Goal: Information Seeking & Learning: Learn about a topic

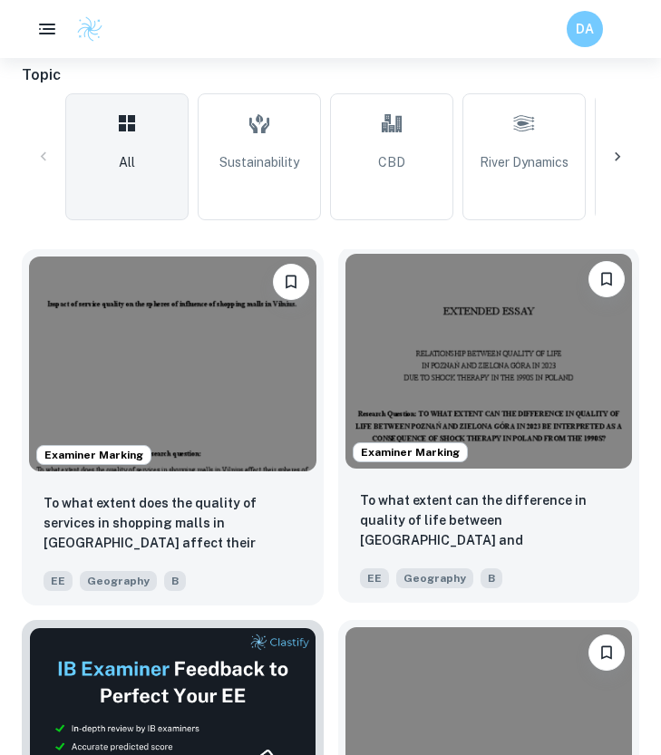
scroll to position [503, 0]
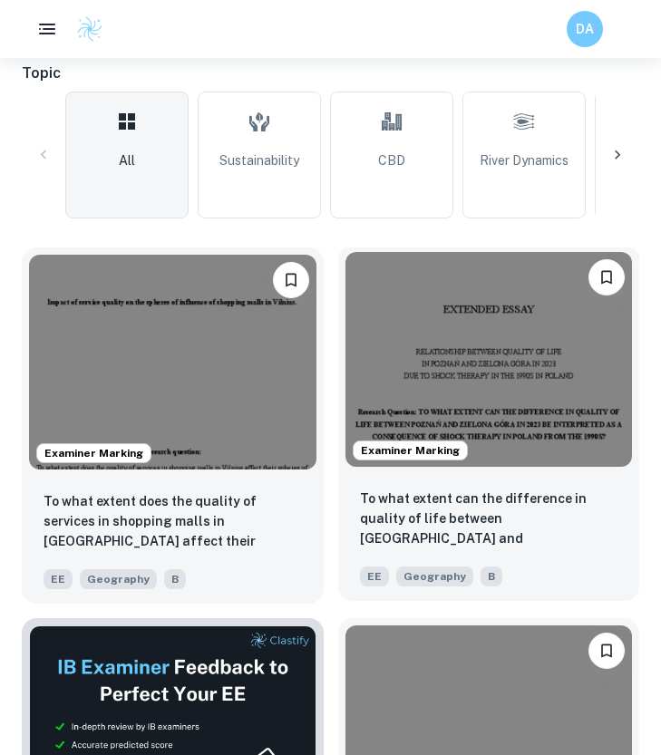
click at [453, 305] on img at bounding box center [488, 359] width 287 height 215
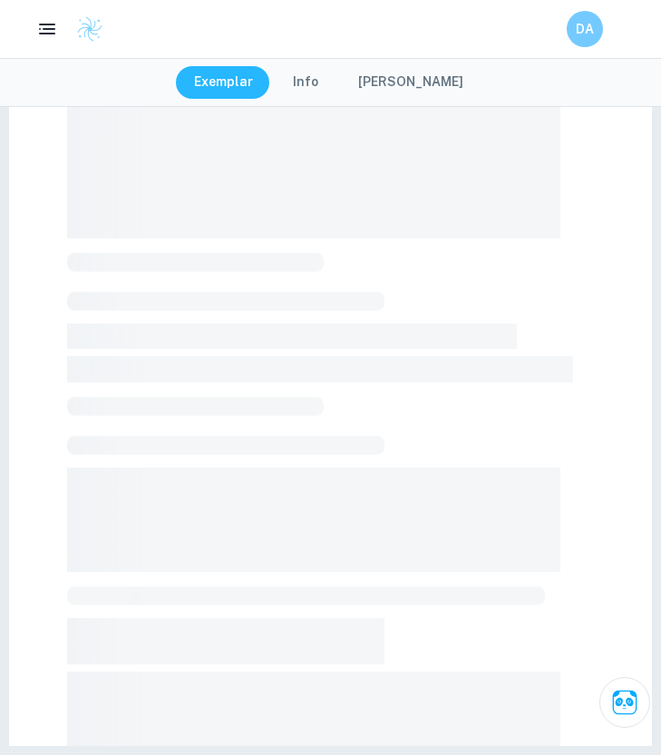
scroll to position [279, 1]
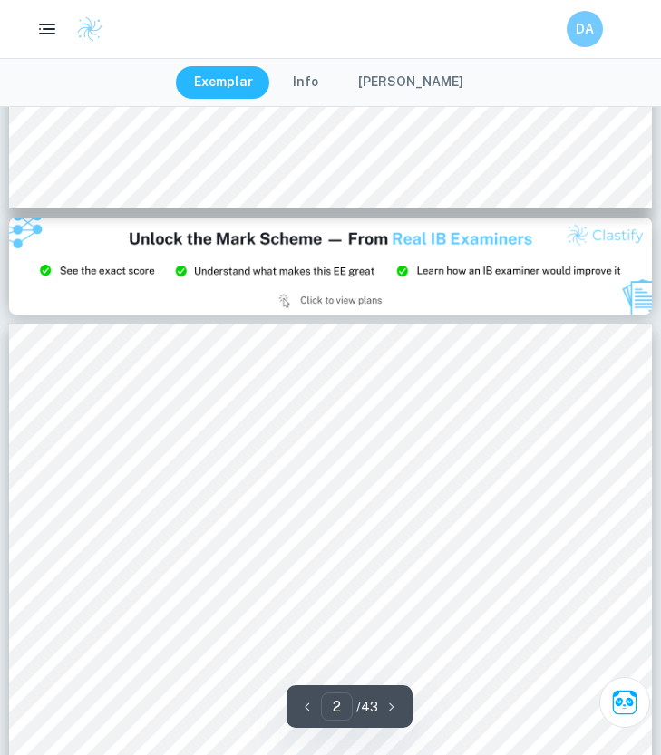
type input "3"
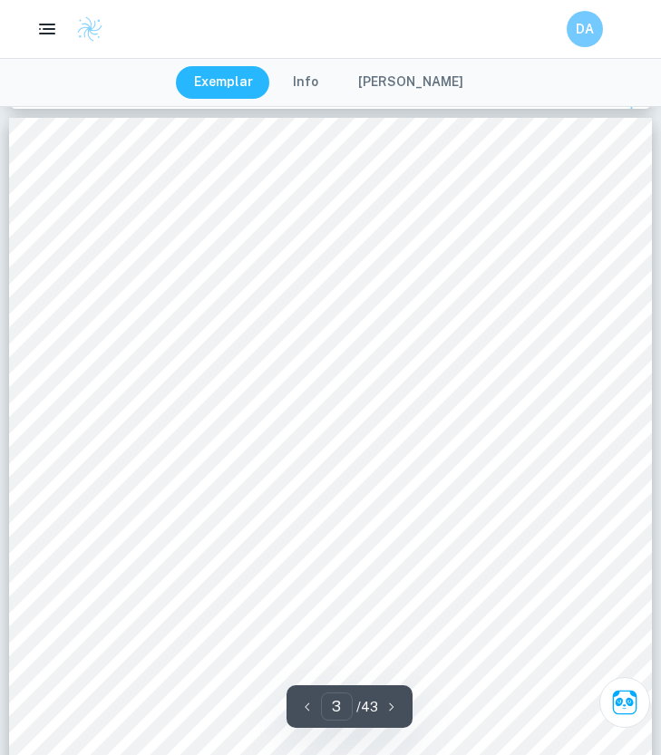
scroll to position [2022, 0]
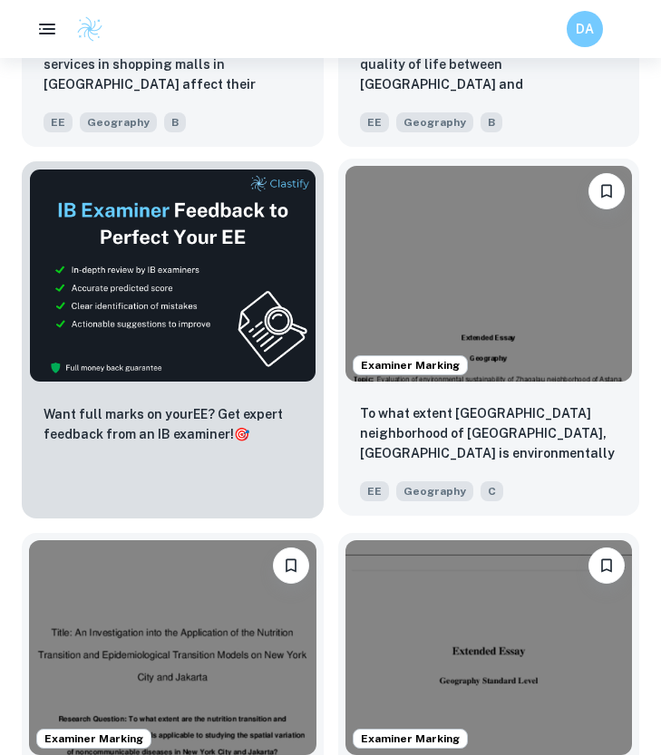
scroll to position [988, 0]
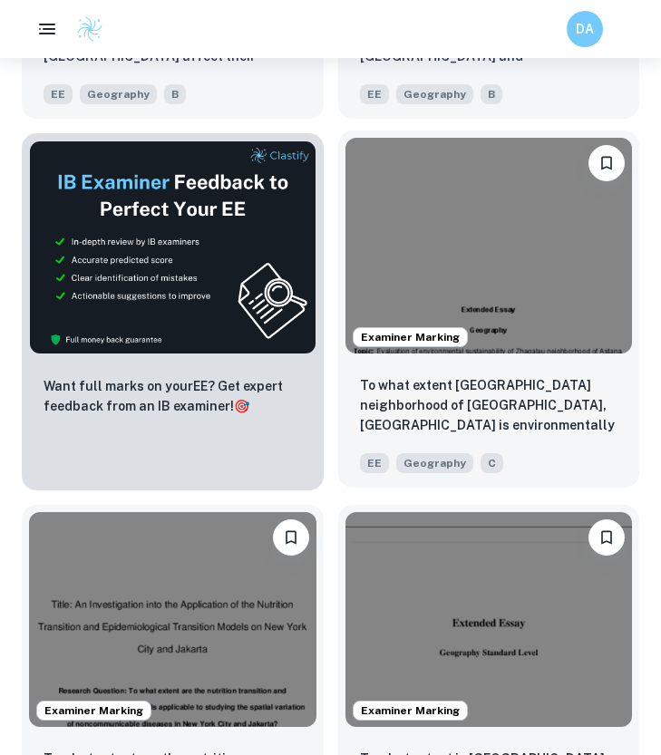
click at [490, 153] on img at bounding box center [488, 245] width 287 height 215
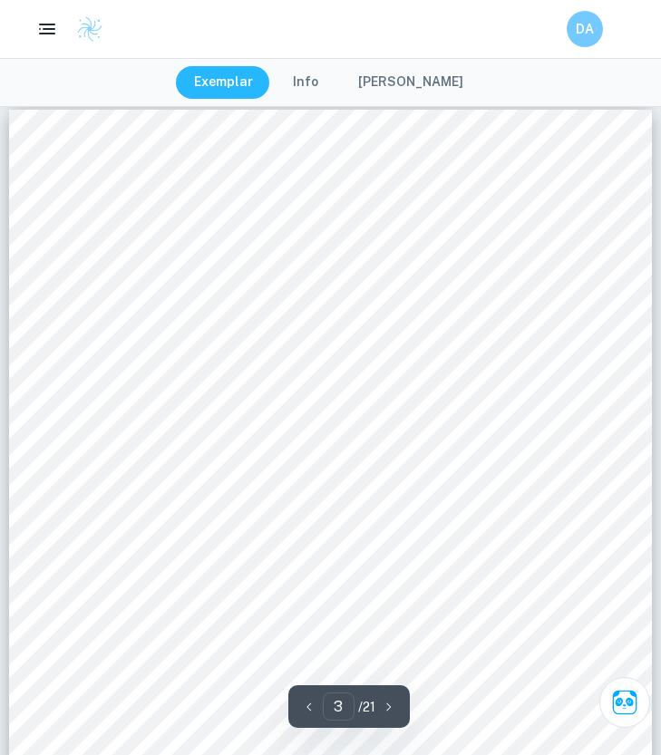
scroll to position [1958, 0]
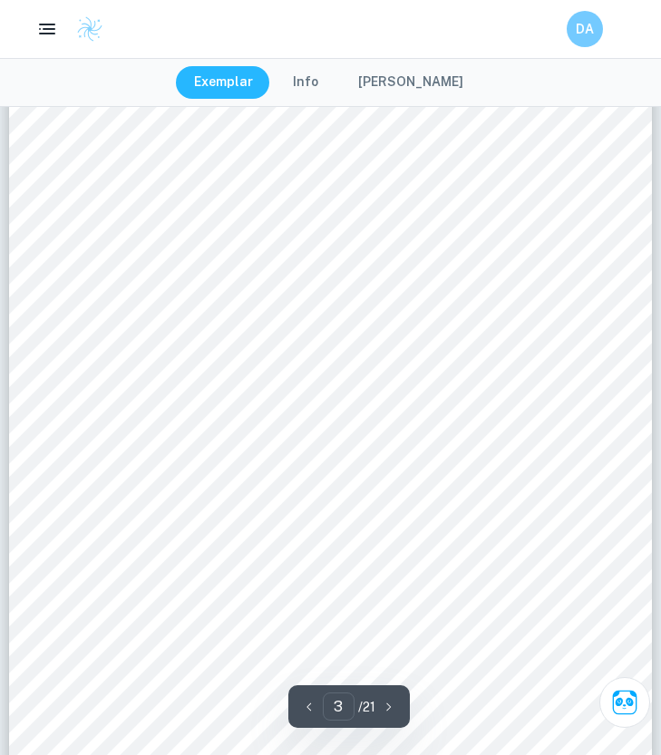
click at [315, 85] on button "Info" at bounding box center [306, 82] width 62 height 33
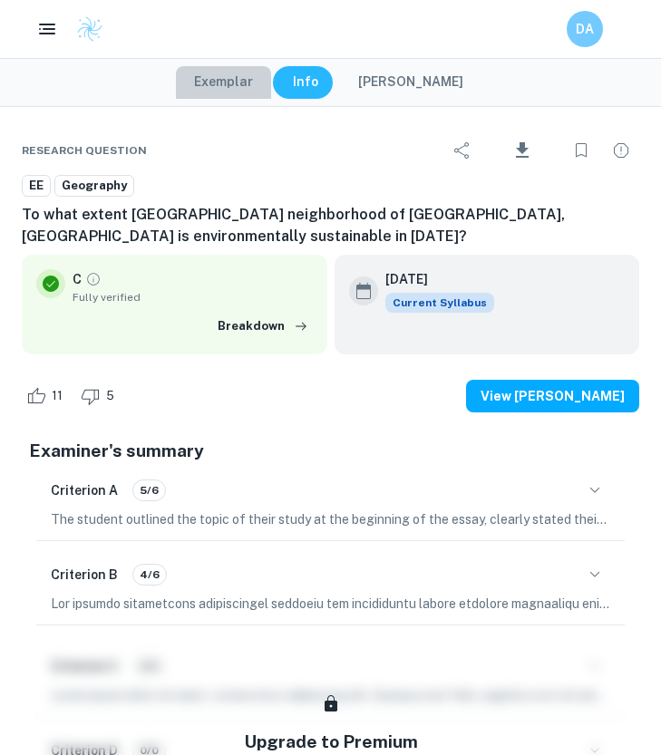
click at [254, 77] on button "Exemplar" at bounding box center [223, 82] width 95 height 33
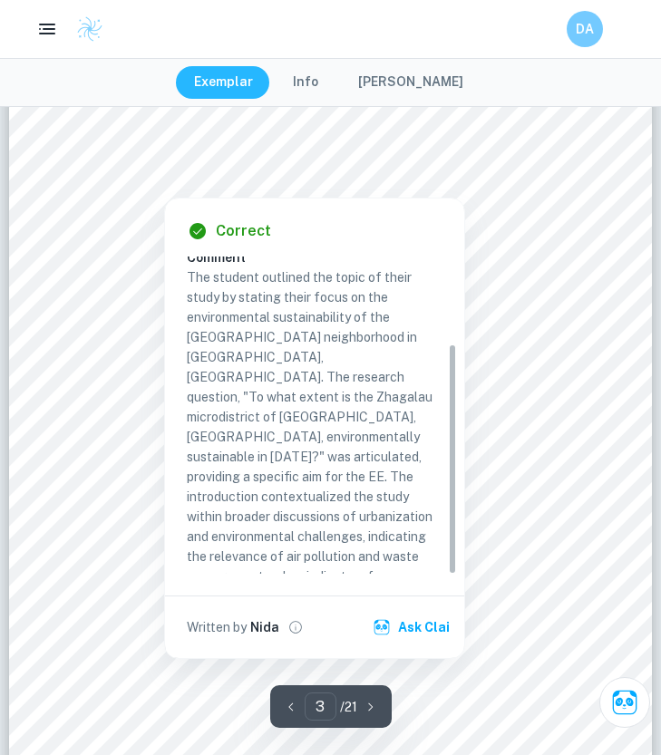
scroll to position [117, 0]
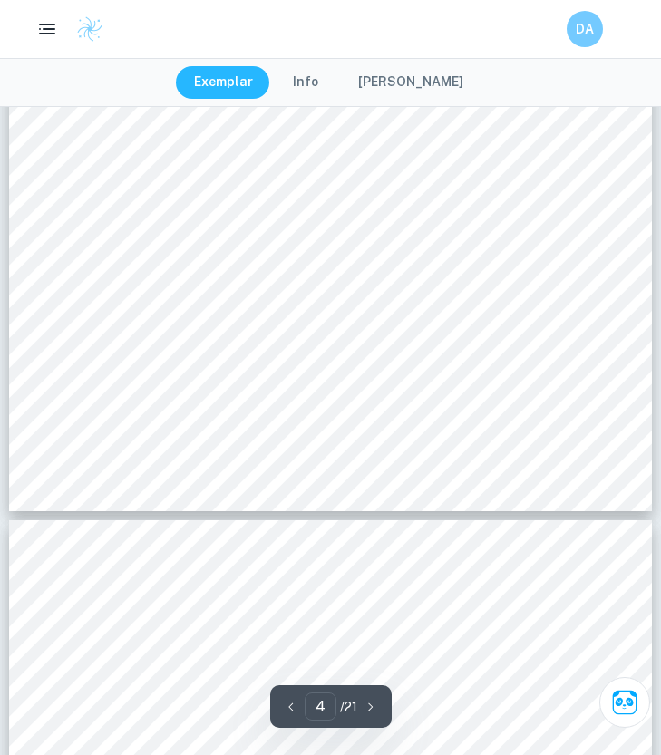
type input "5"
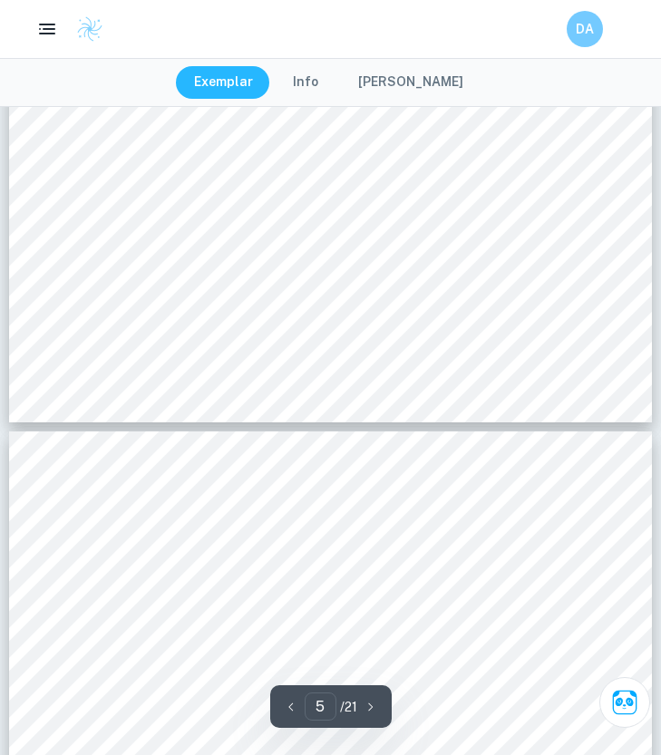
scroll to position [4114, 0]
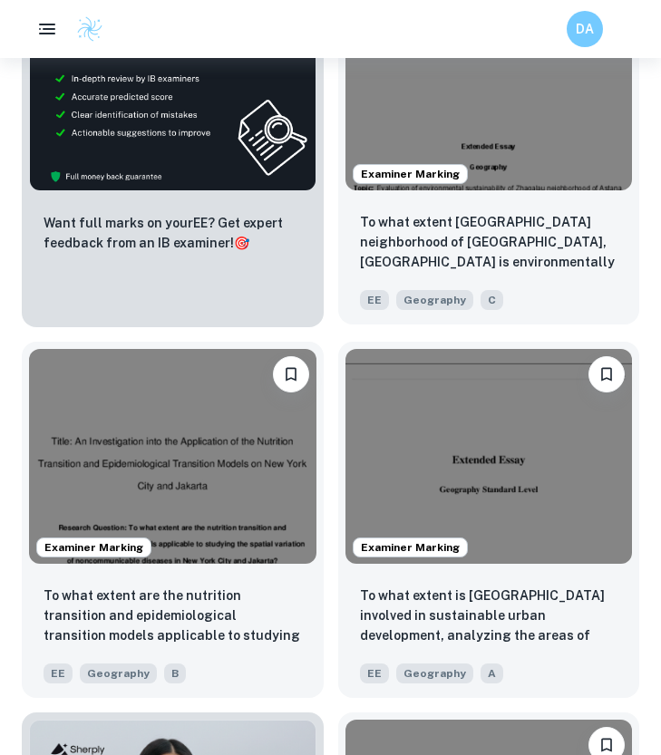
scroll to position [1179, 0]
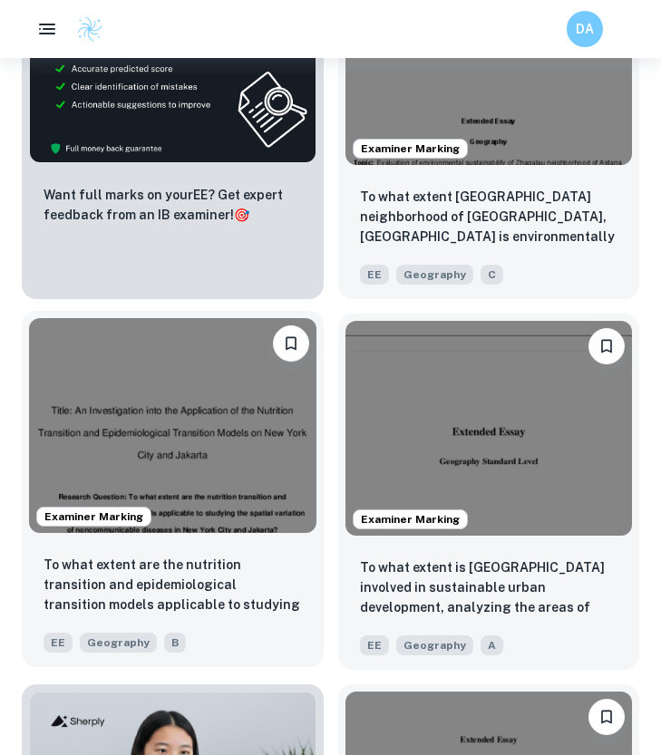
click at [181, 417] on img at bounding box center [172, 425] width 287 height 215
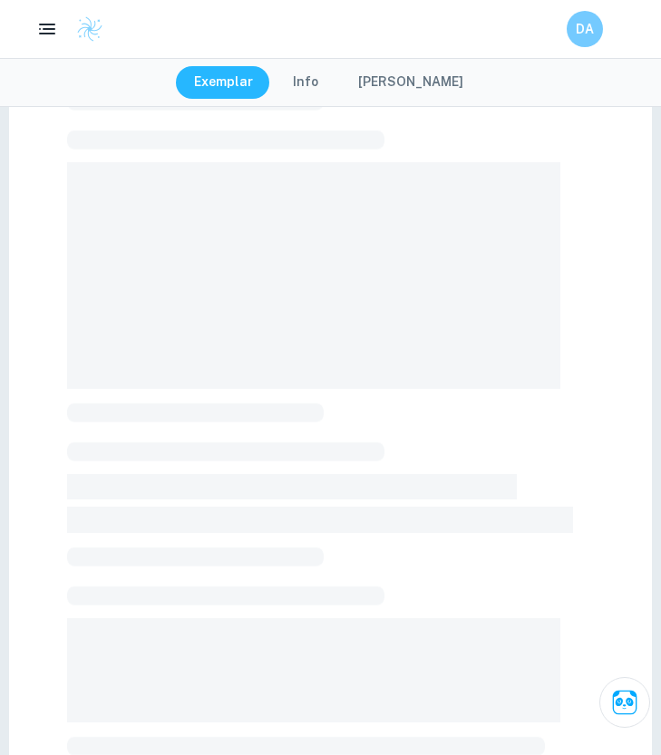
scroll to position [131, 0]
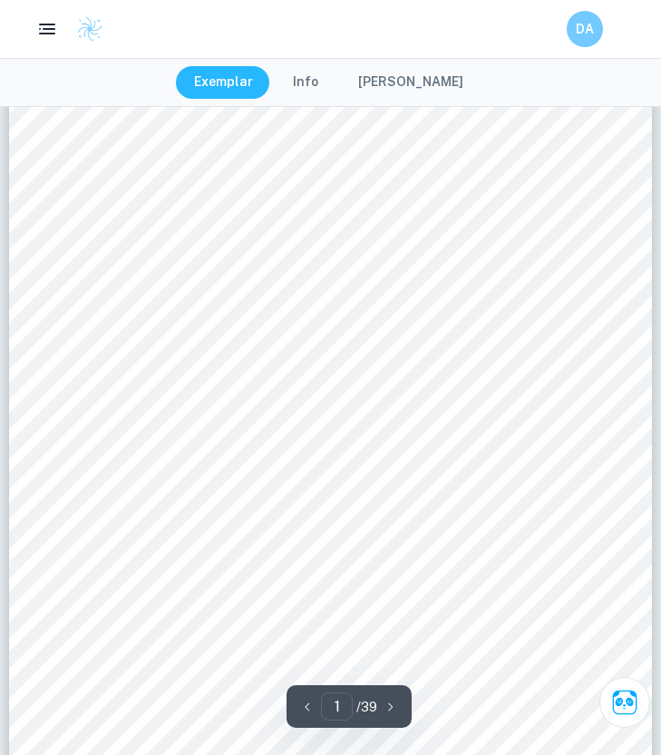
click at [322, 84] on button "Info" at bounding box center [306, 82] width 62 height 33
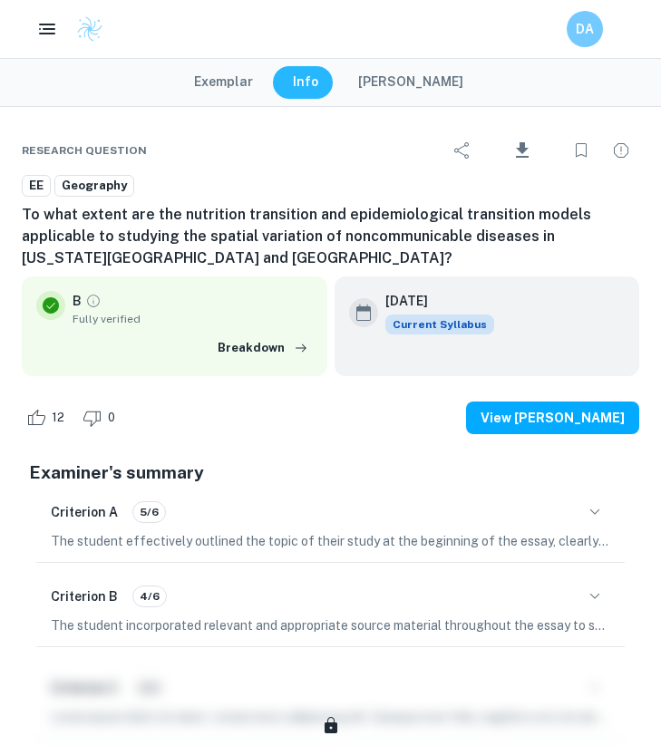
scroll to position [62, 0]
click at [266, 82] on button "Exemplar" at bounding box center [223, 82] width 95 height 33
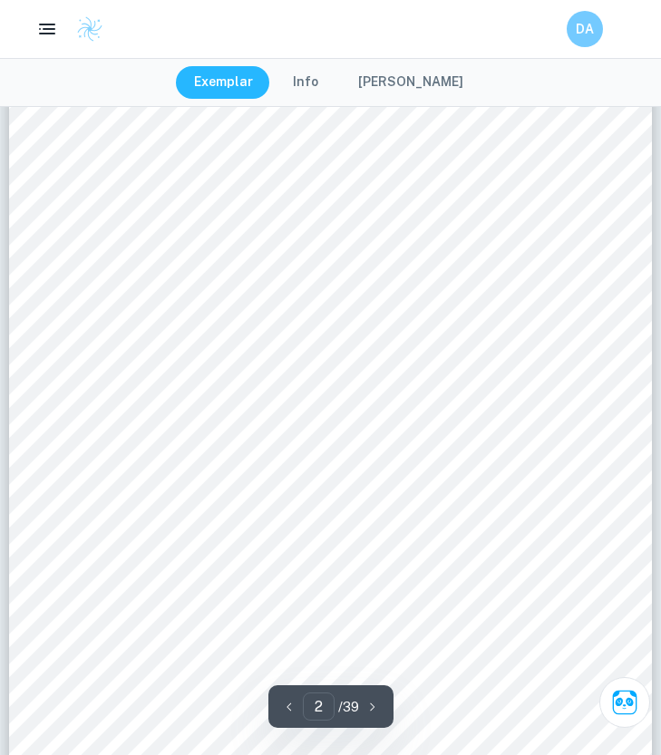
scroll to position [0, 0]
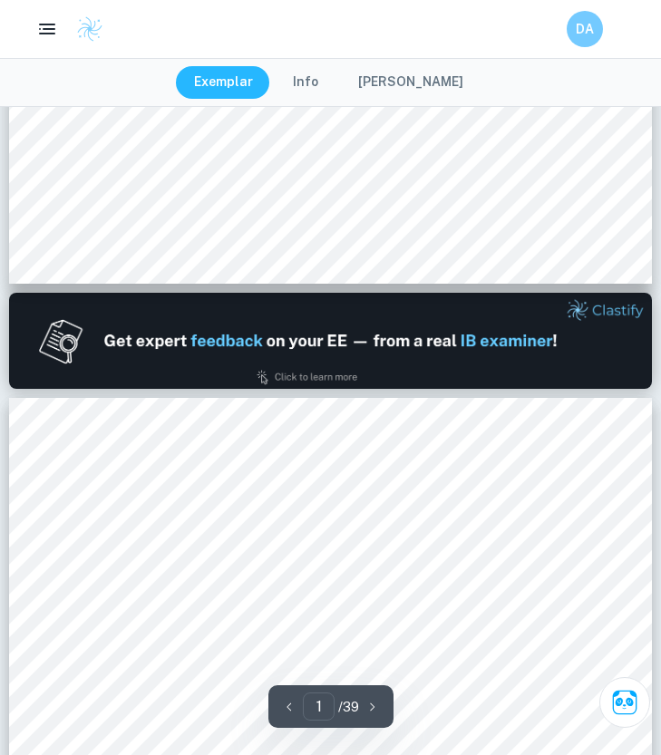
type input "2"
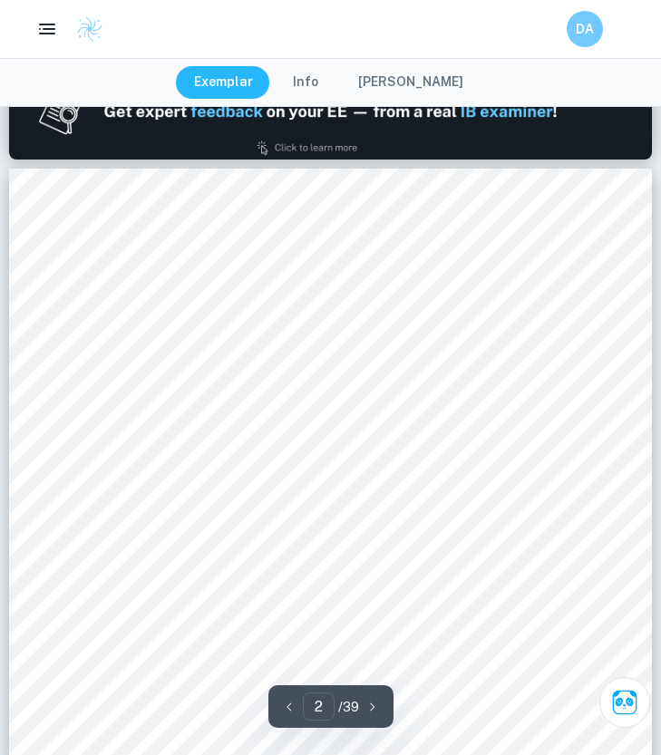
scroll to position [1005, 0]
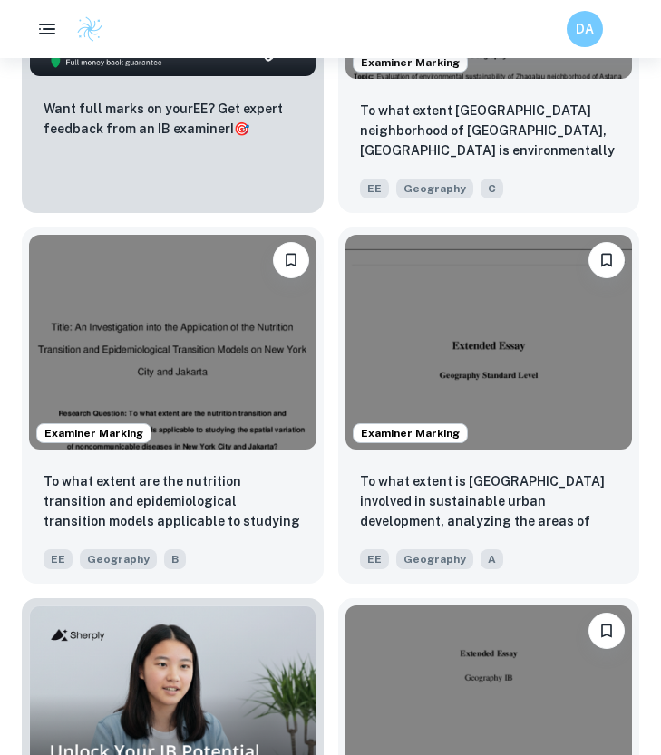
scroll to position [1501, 0]
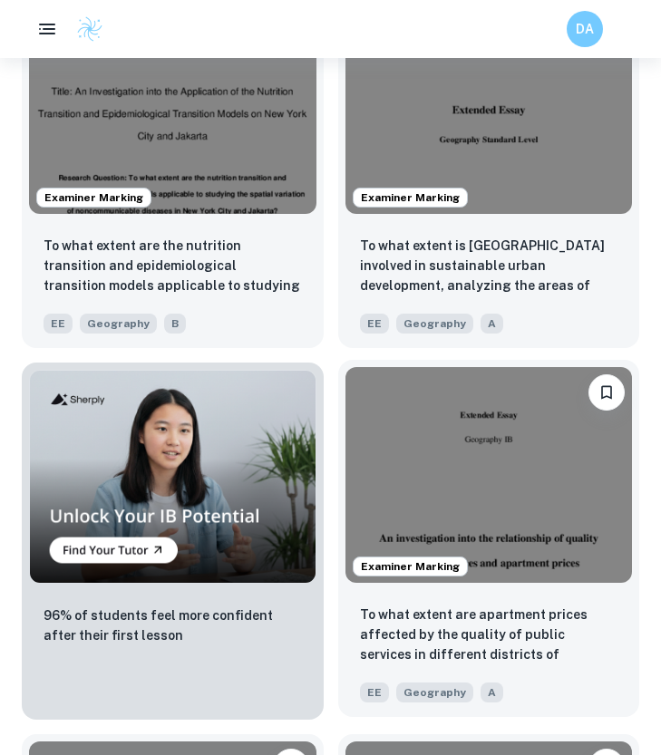
click at [511, 475] on img at bounding box center [488, 474] width 287 height 215
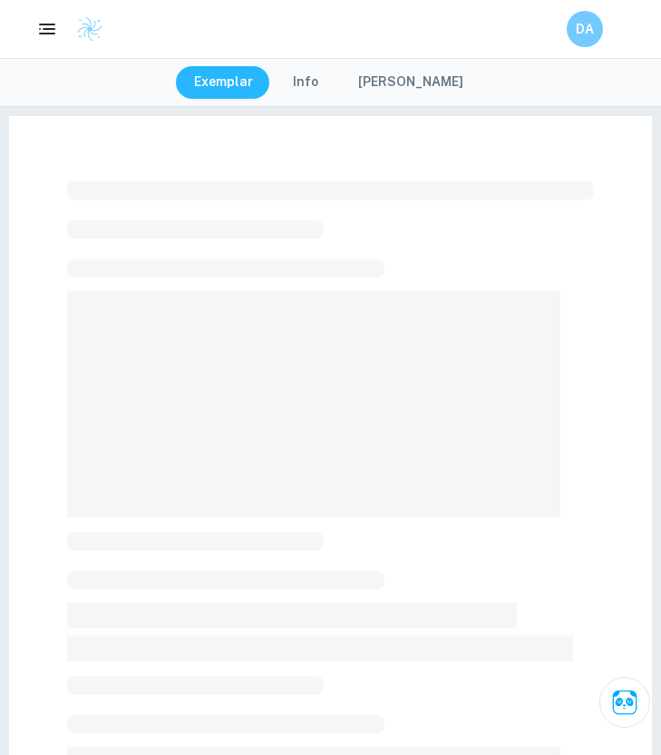
scroll to position [28, 0]
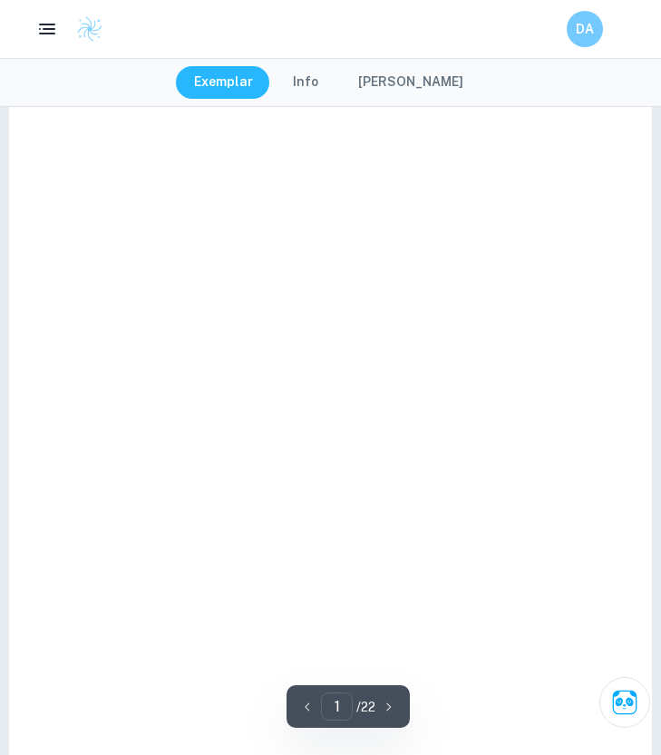
click at [322, 90] on button "Info" at bounding box center [306, 82] width 62 height 33
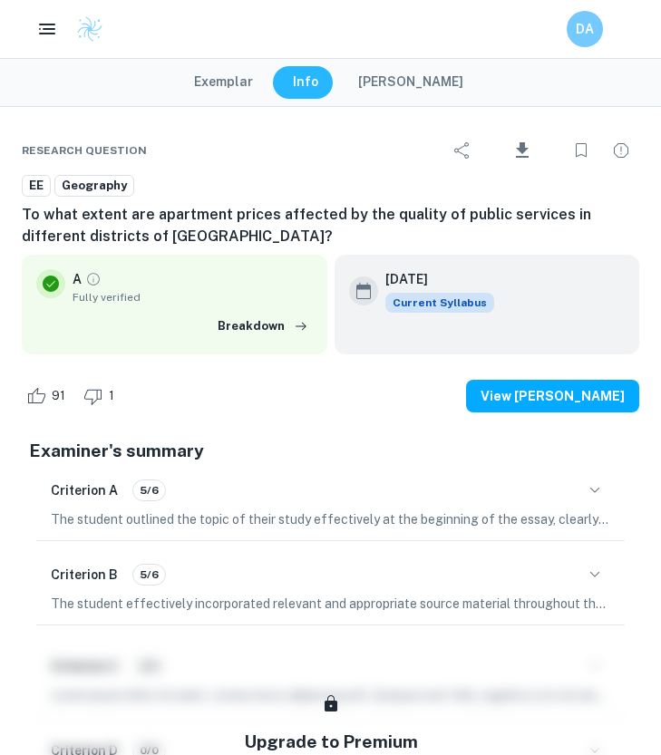
click at [259, 81] on button "Exemplar" at bounding box center [223, 82] width 95 height 33
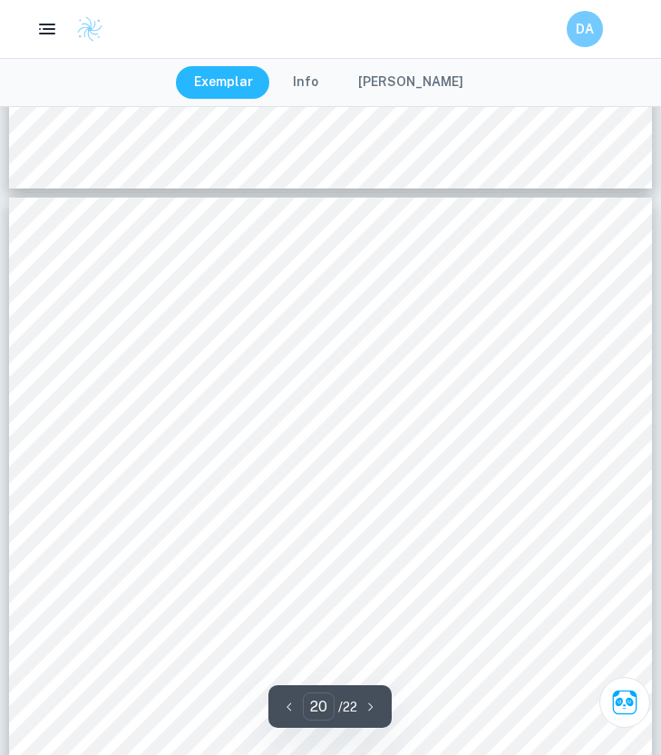
scroll to position [17769, 0]
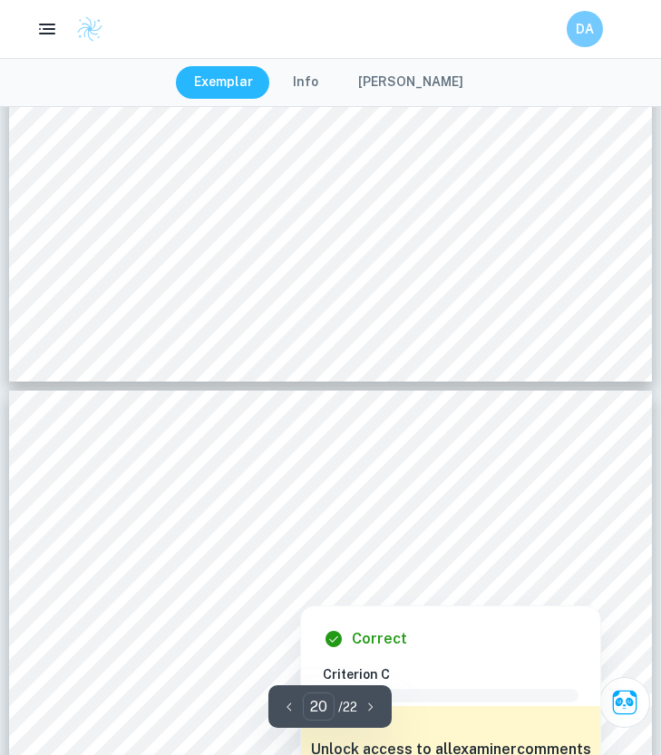
type input "19"
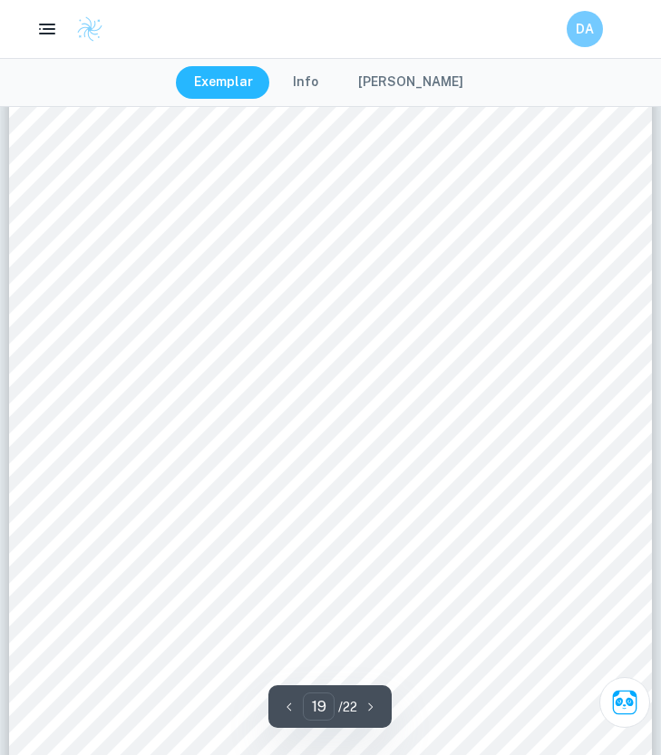
scroll to position [16965, 0]
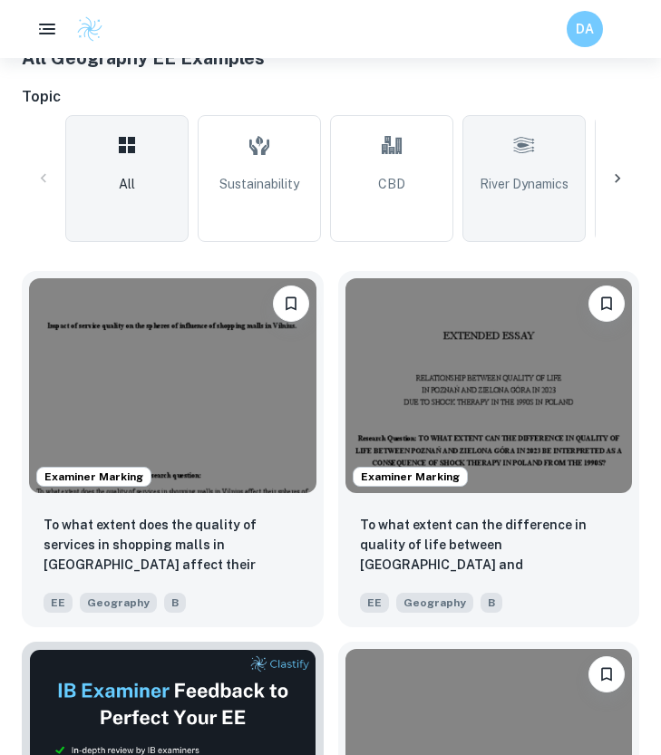
scroll to position [546, 0]
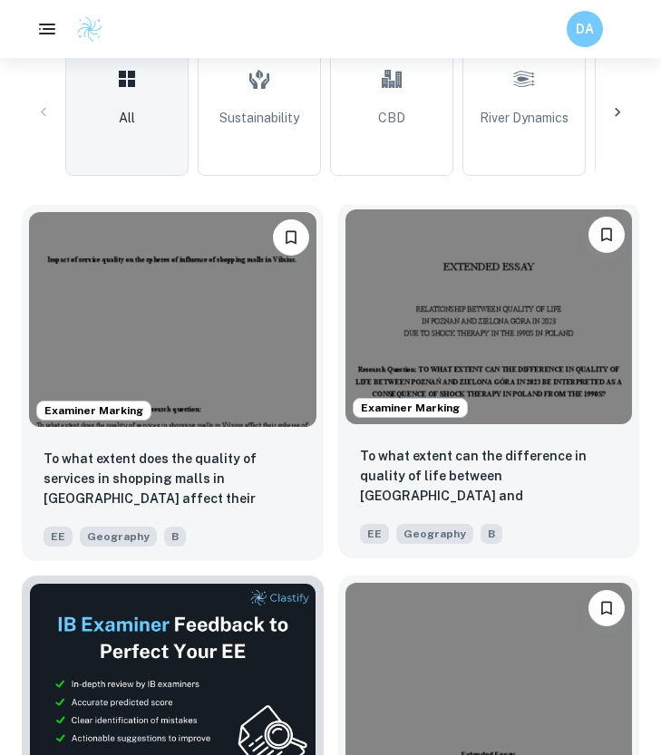
click at [517, 407] on img at bounding box center [488, 316] width 287 height 215
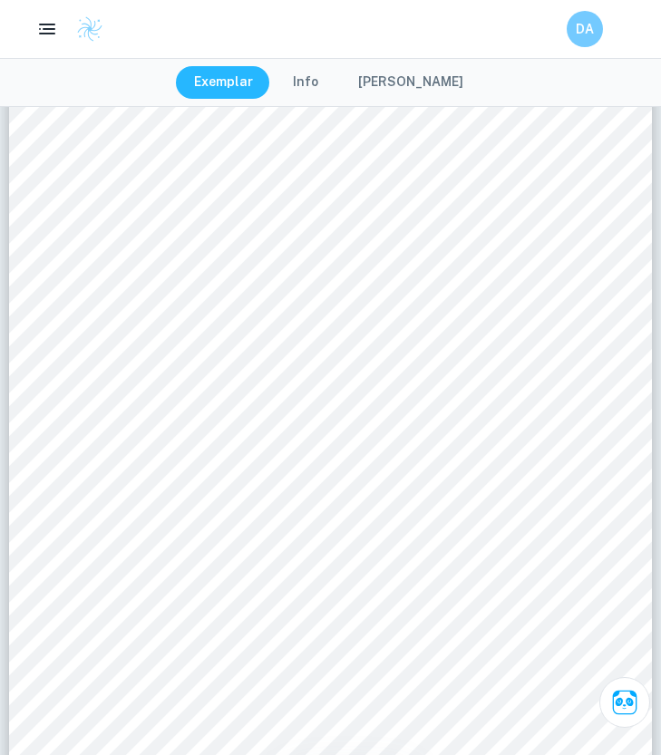
scroll to position [1136, 1]
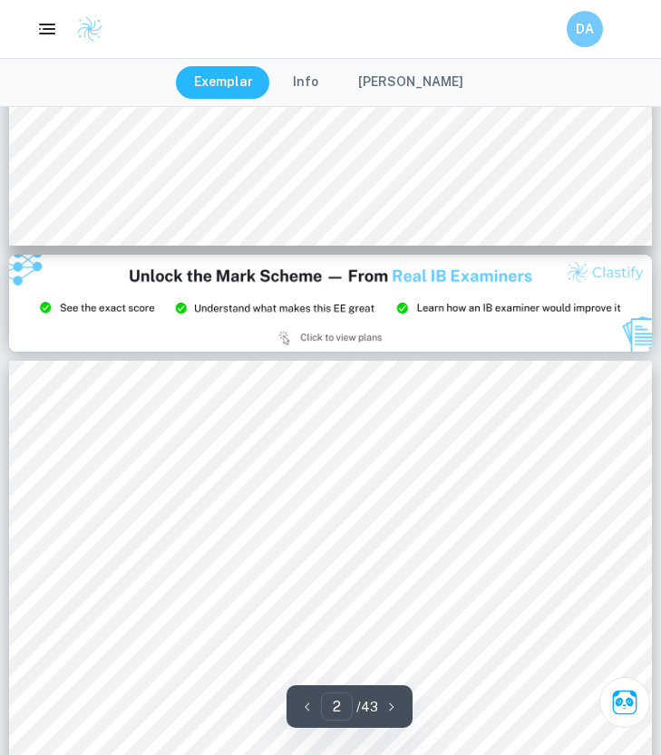
type input "3"
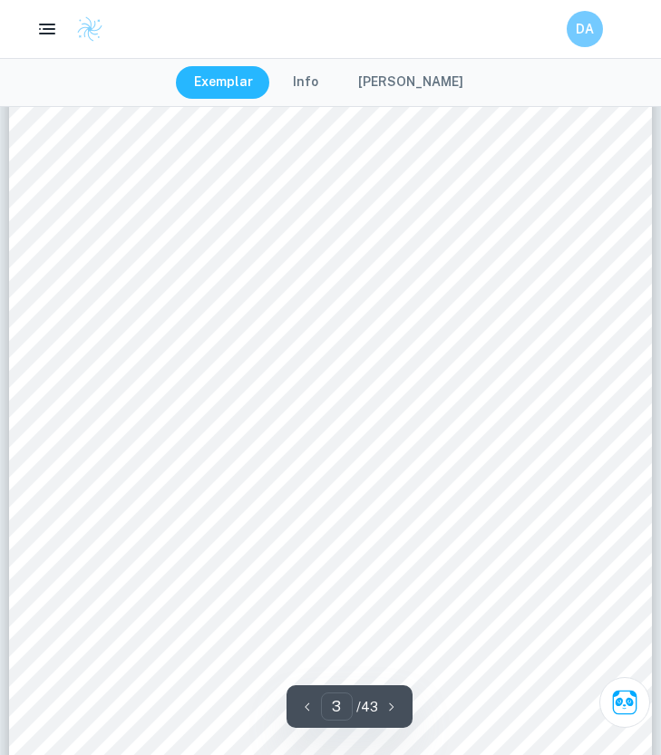
scroll to position [2268, 0]
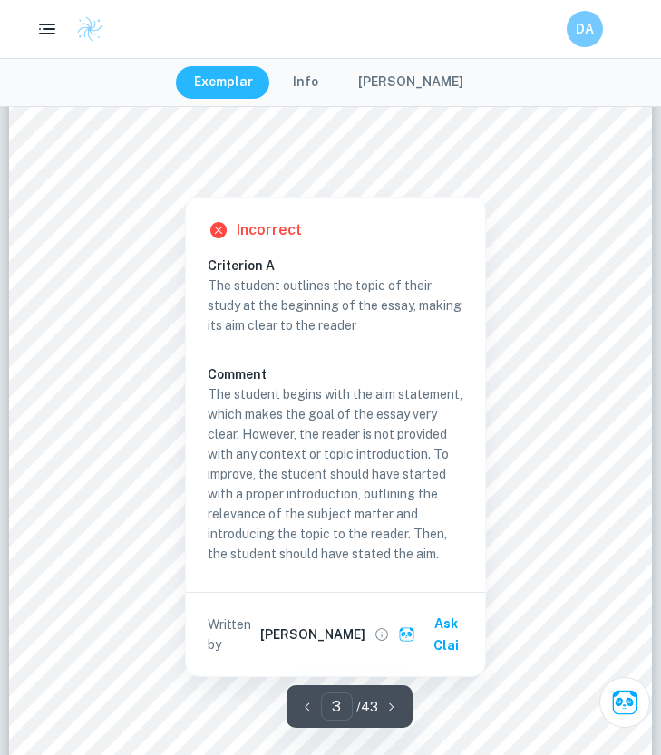
click at [293, 70] on button "Info" at bounding box center [306, 82] width 62 height 33
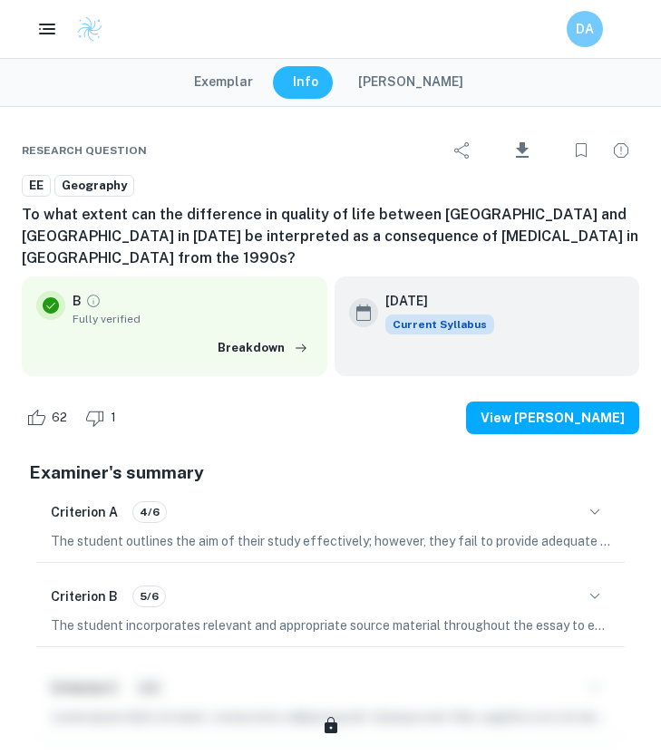
click at [253, 73] on button "Exemplar" at bounding box center [223, 82] width 95 height 33
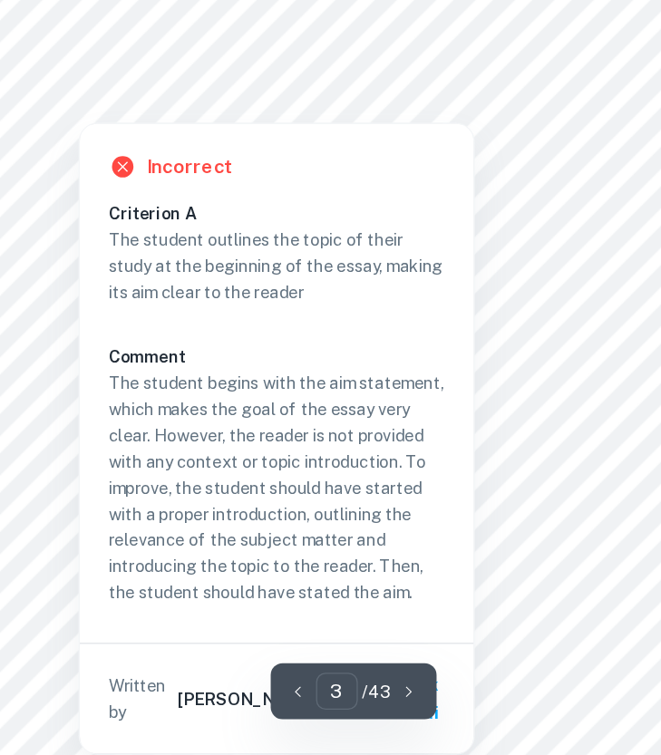
scroll to position [2193, 0]
